Goal: Information Seeking & Learning: Learn about a topic

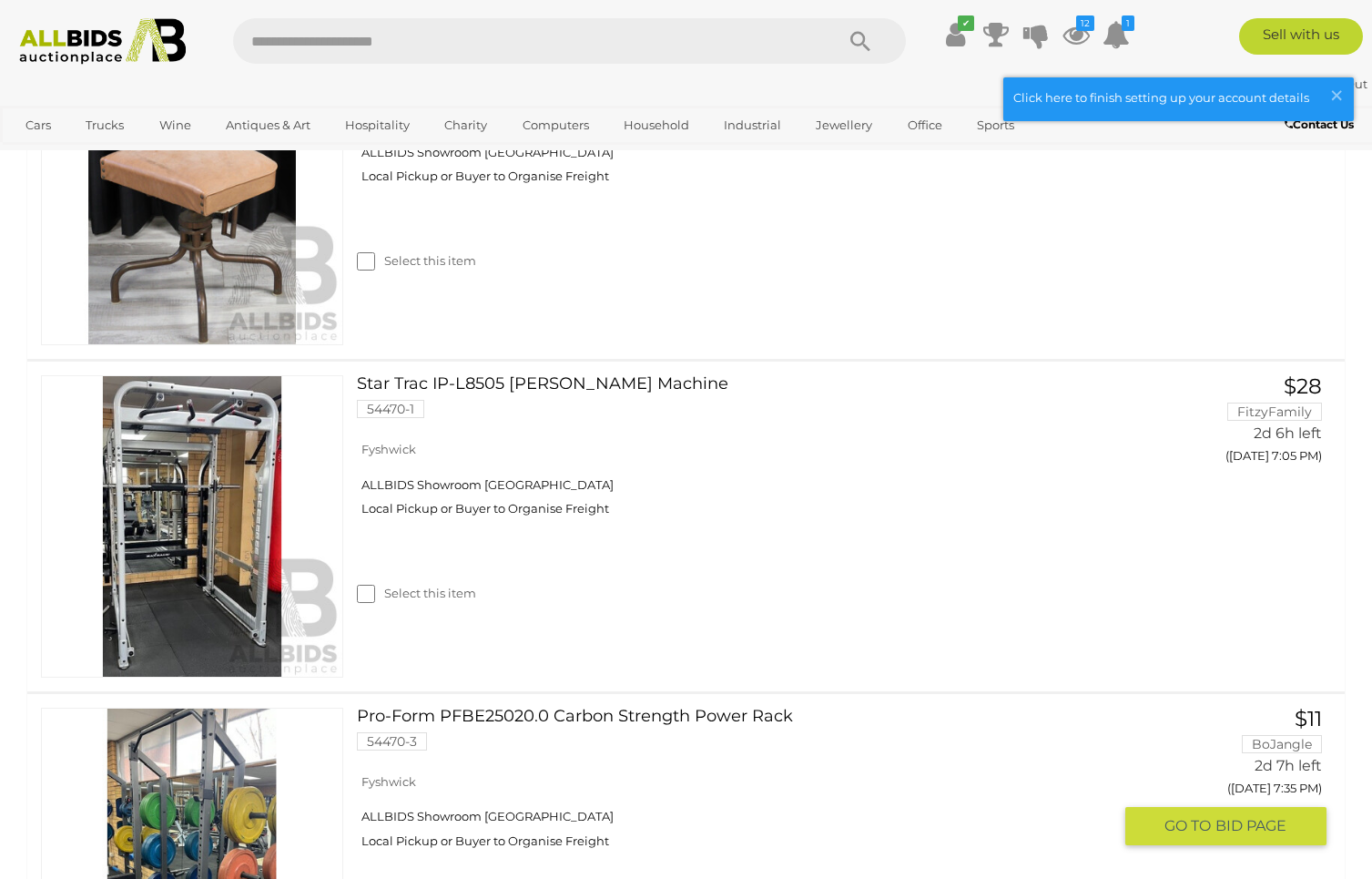
scroll to position [1165, 0]
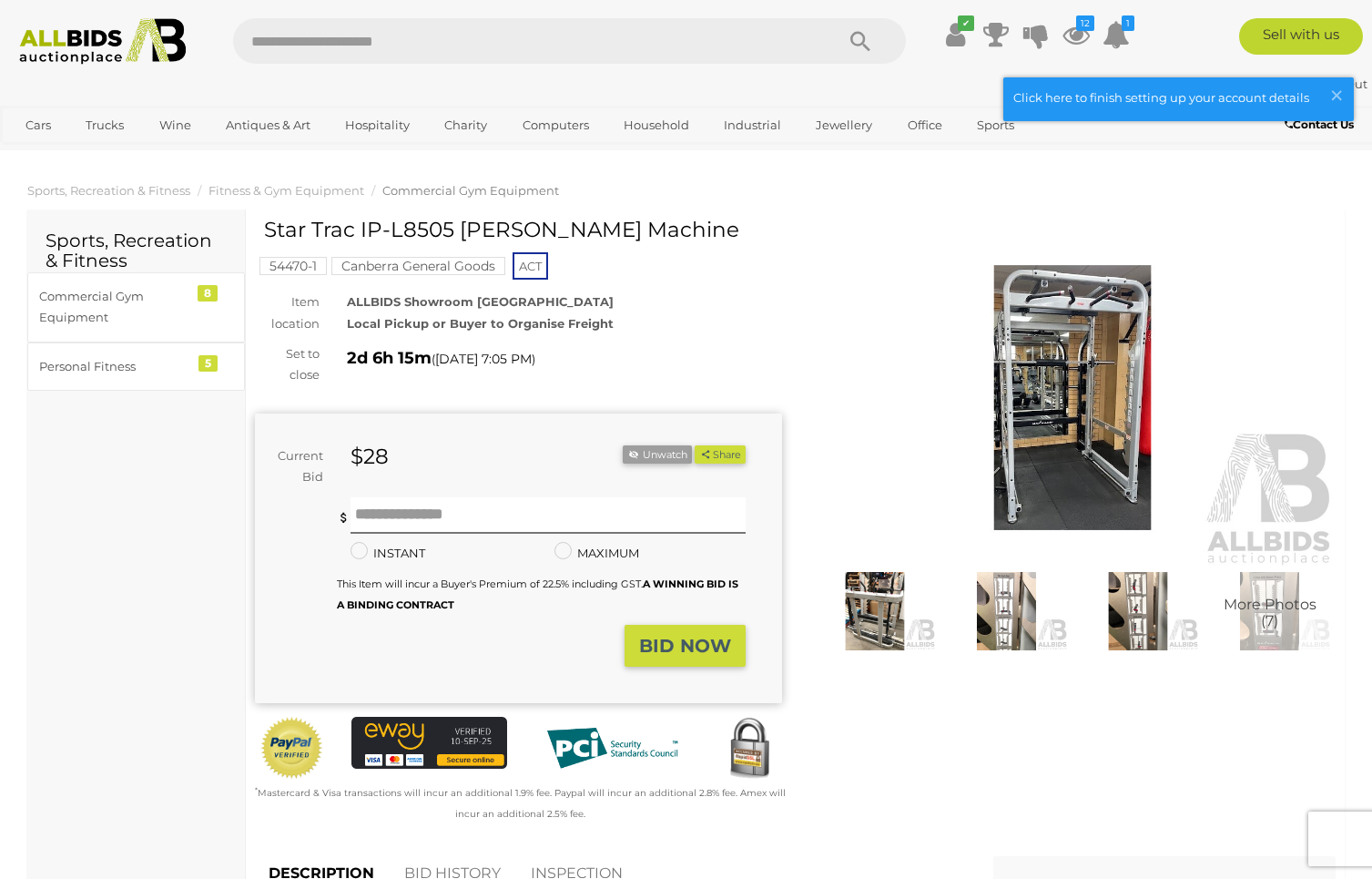
click at [1086, 400] on img at bounding box center [1072, 397] width 527 height 340
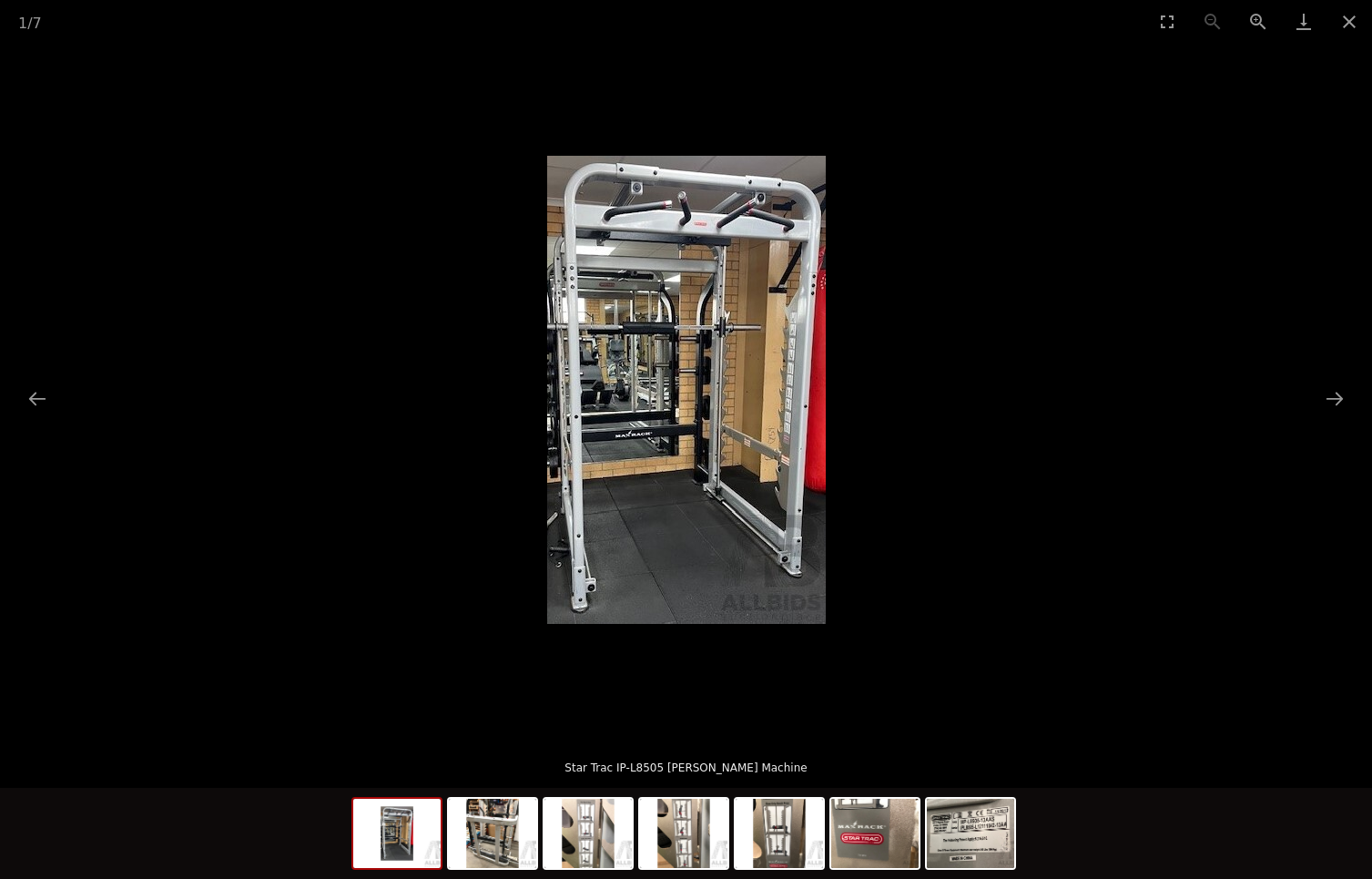
click at [769, 371] on img at bounding box center [686, 389] width 279 height 468
click at [1168, 22] on button "Toggle fullscreen" at bounding box center [1166, 21] width 46 height 43
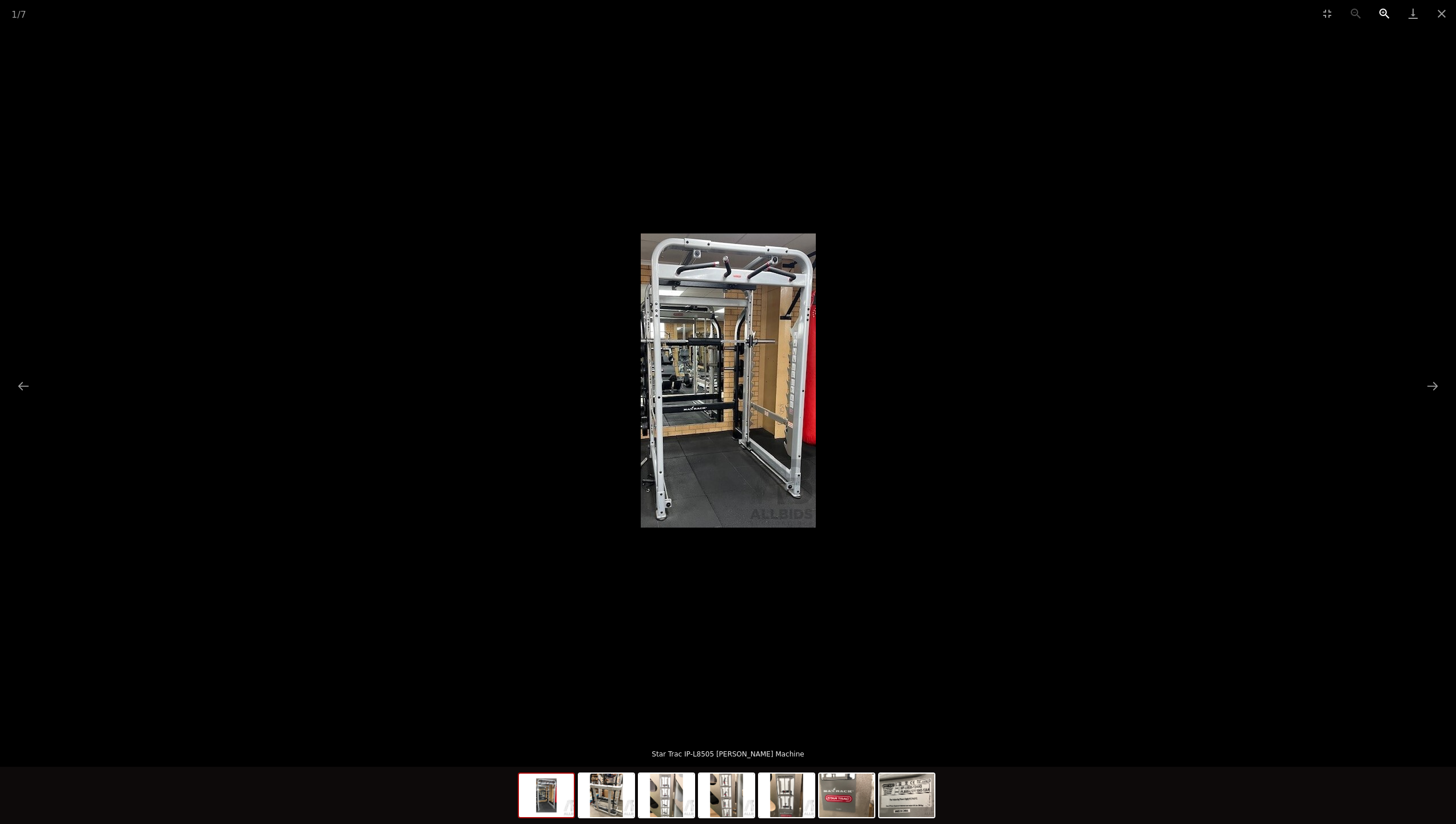
click at [862, 14] on button "Zoom in" at bounding box center [1385, 13] width 29 height 27
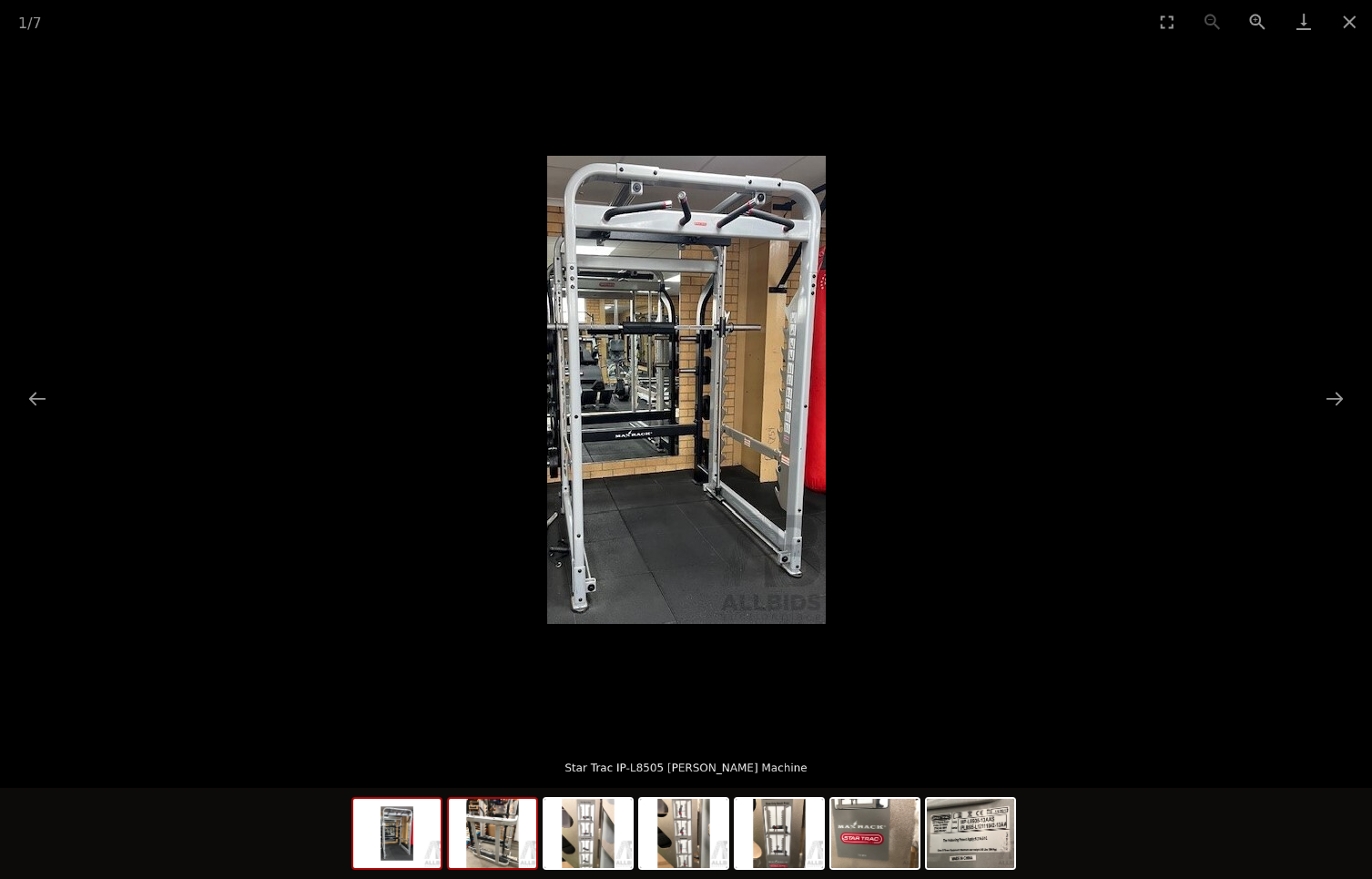
click at [504, 847] on img at bounding box center [492, 833] width 87 height 70
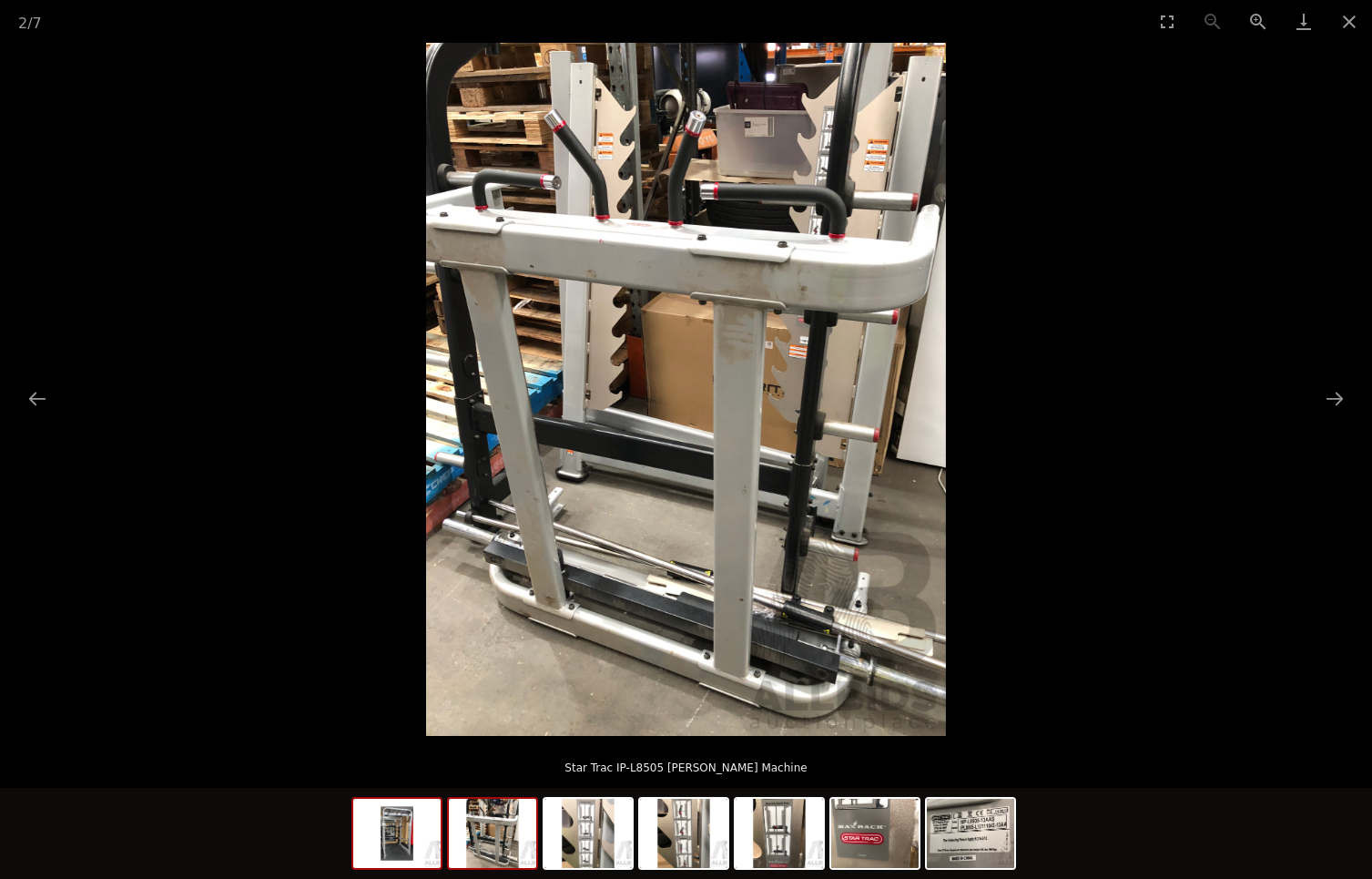
click at [406, 861] on img at bounding box center [397, 833] width 87 height 70
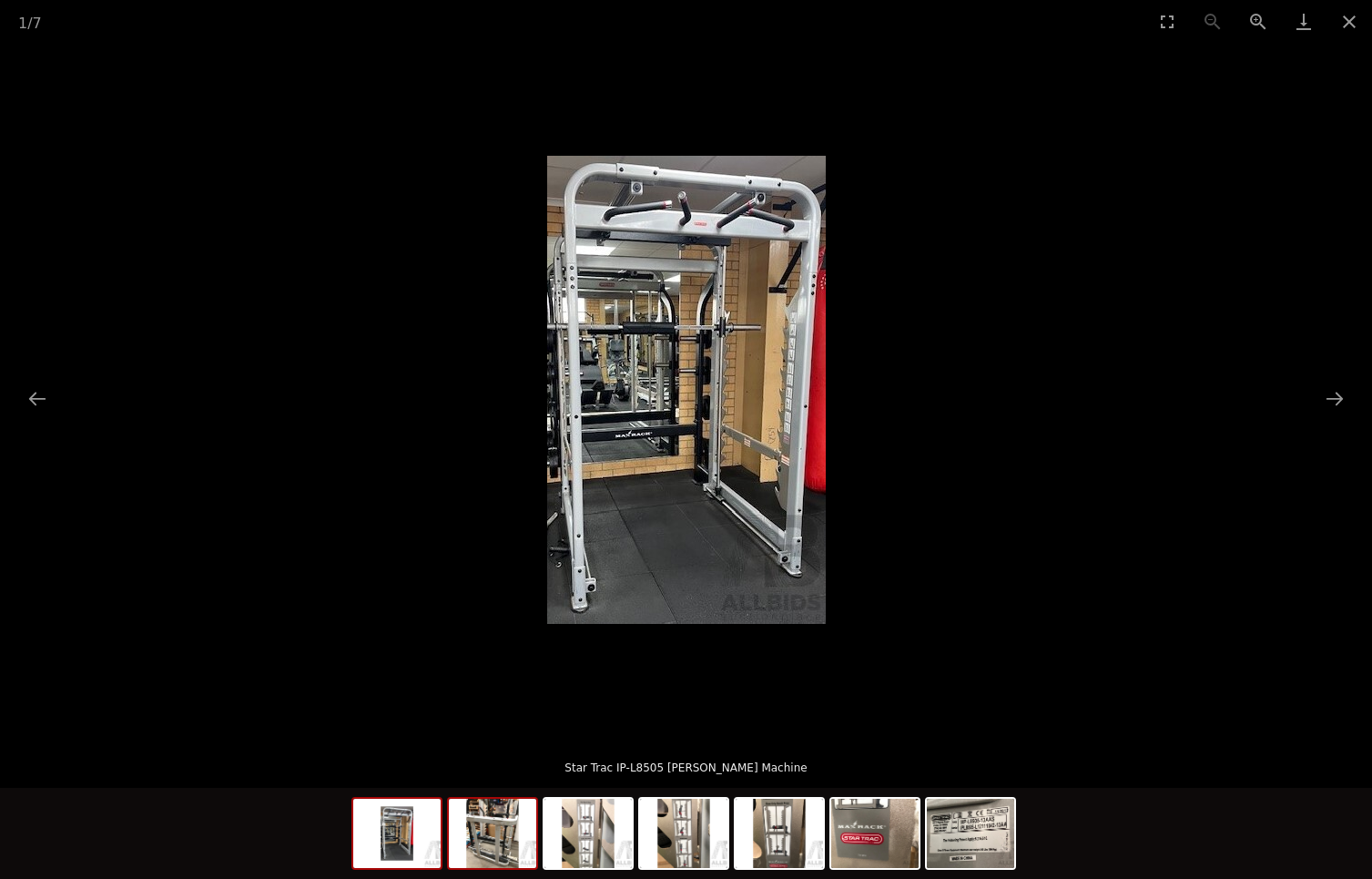
click at [520, 857] on img at bounding box center [492, 833] width 87 height 70
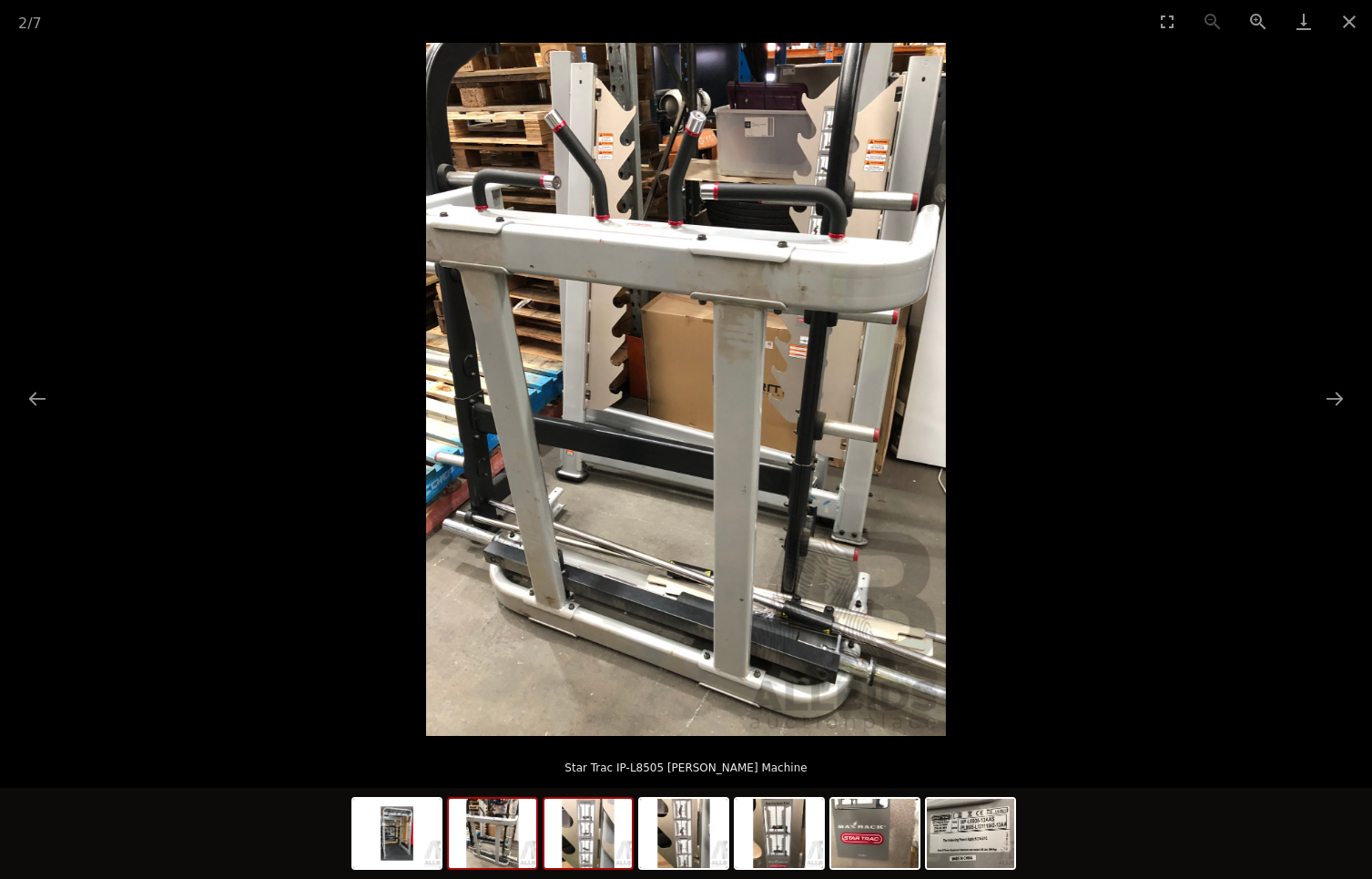
click at [603, 831] on img at bounding box center [588, 833] width 87 height 70
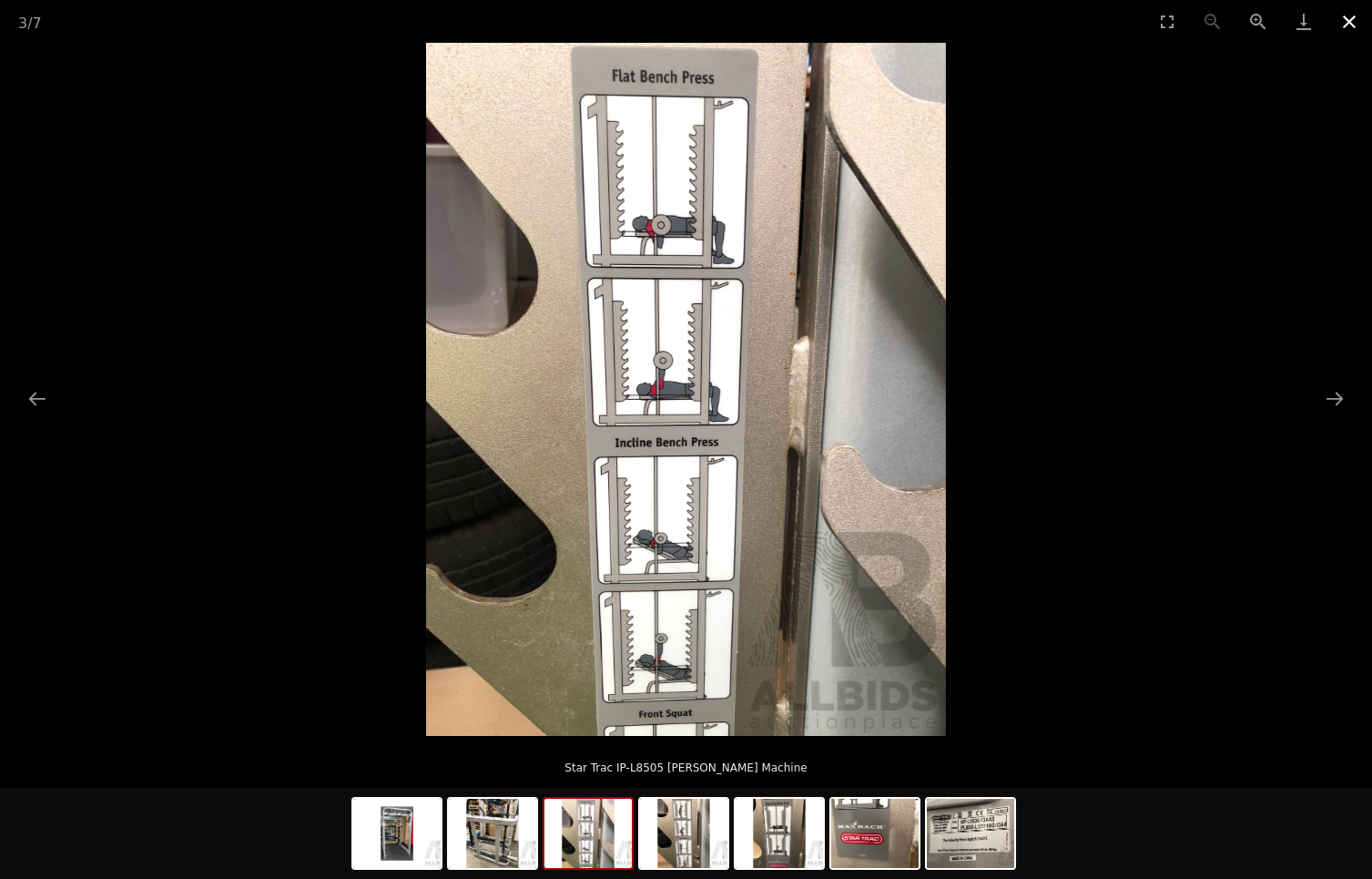
click at [1341, 22] on button "Close gallery" at bounding box center [1349, 21] width 46 height 43
